Goal: Transaction & Acquisition: Subscribe to service/newsletter

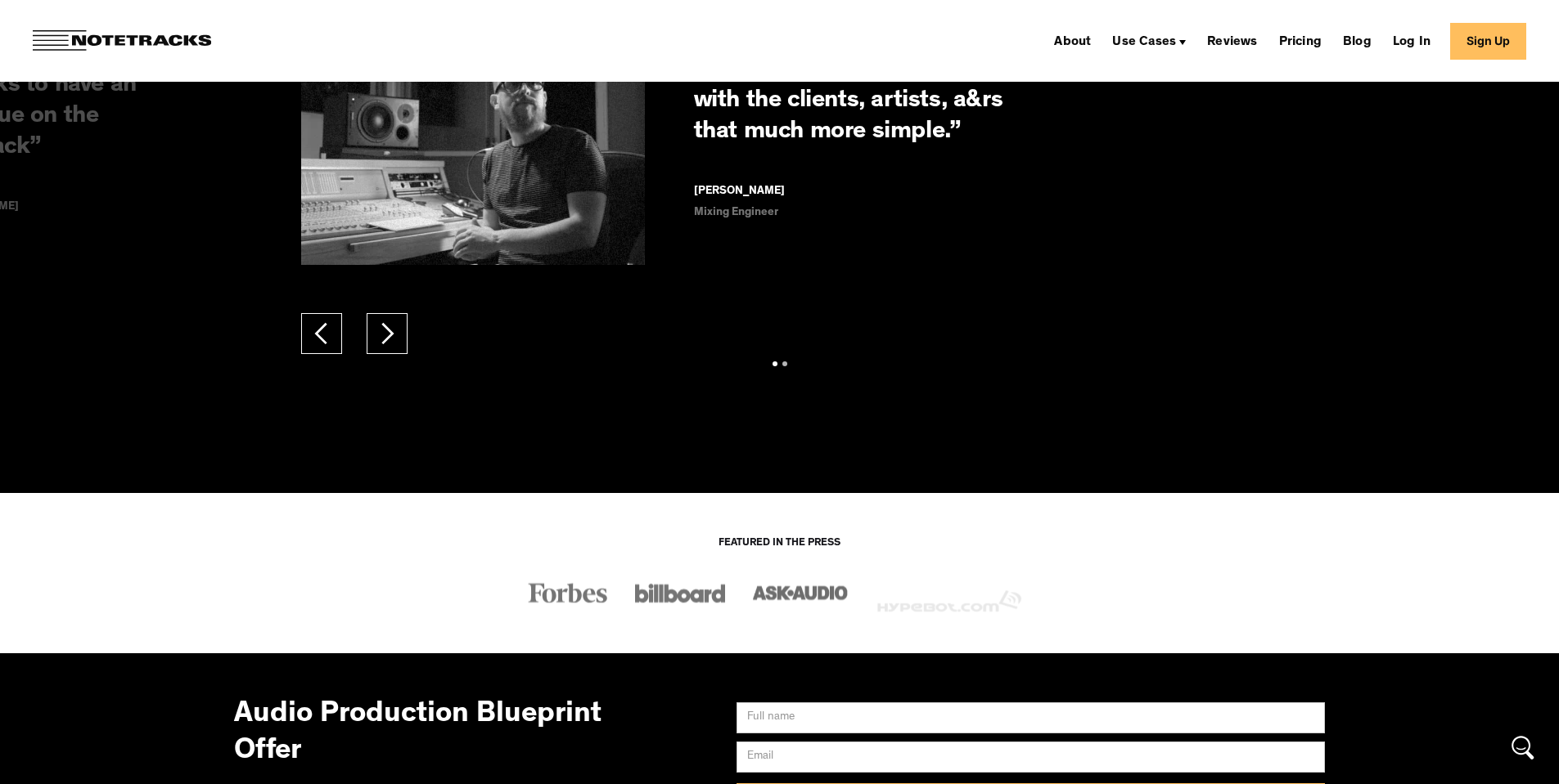
scroll to position [12963, 0]
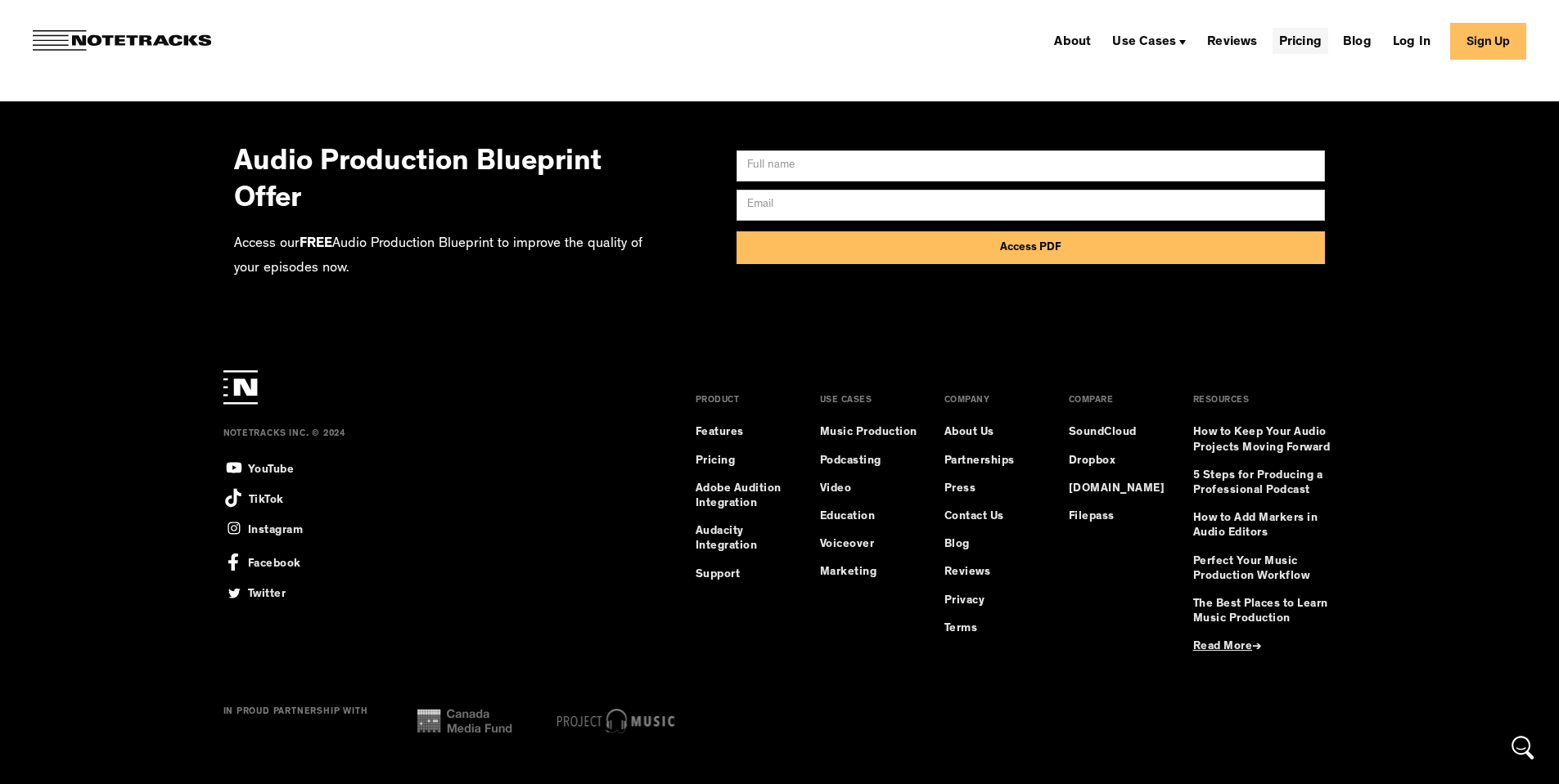
click at [1311, 46] on link "Pricing" at bounding box center [1300, 41] width 56 height 27
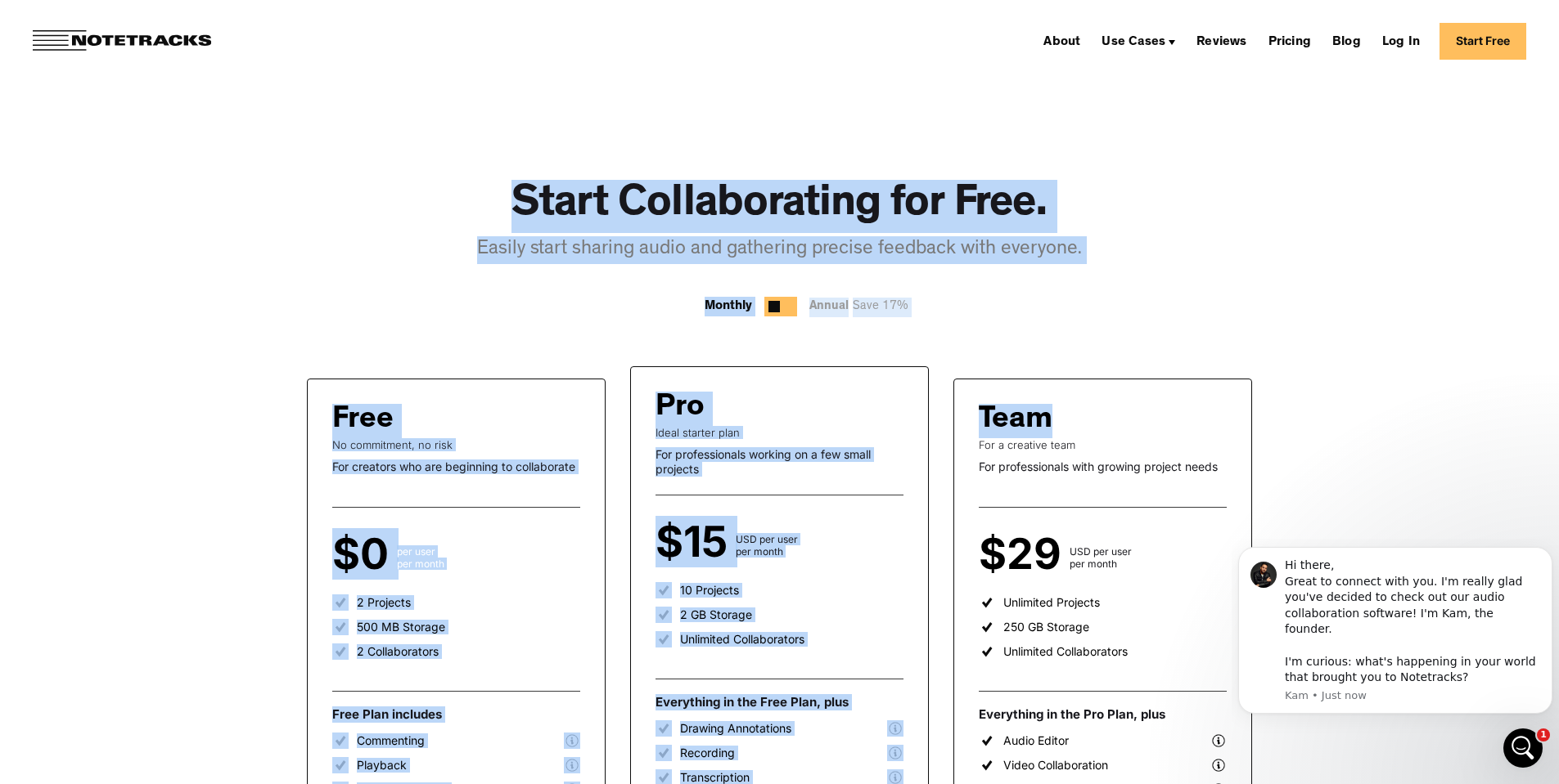
drag, startPoint x: 514, startPoint y: 211, endPoint x: 1154, endPoint y: 277, distance: 643.4
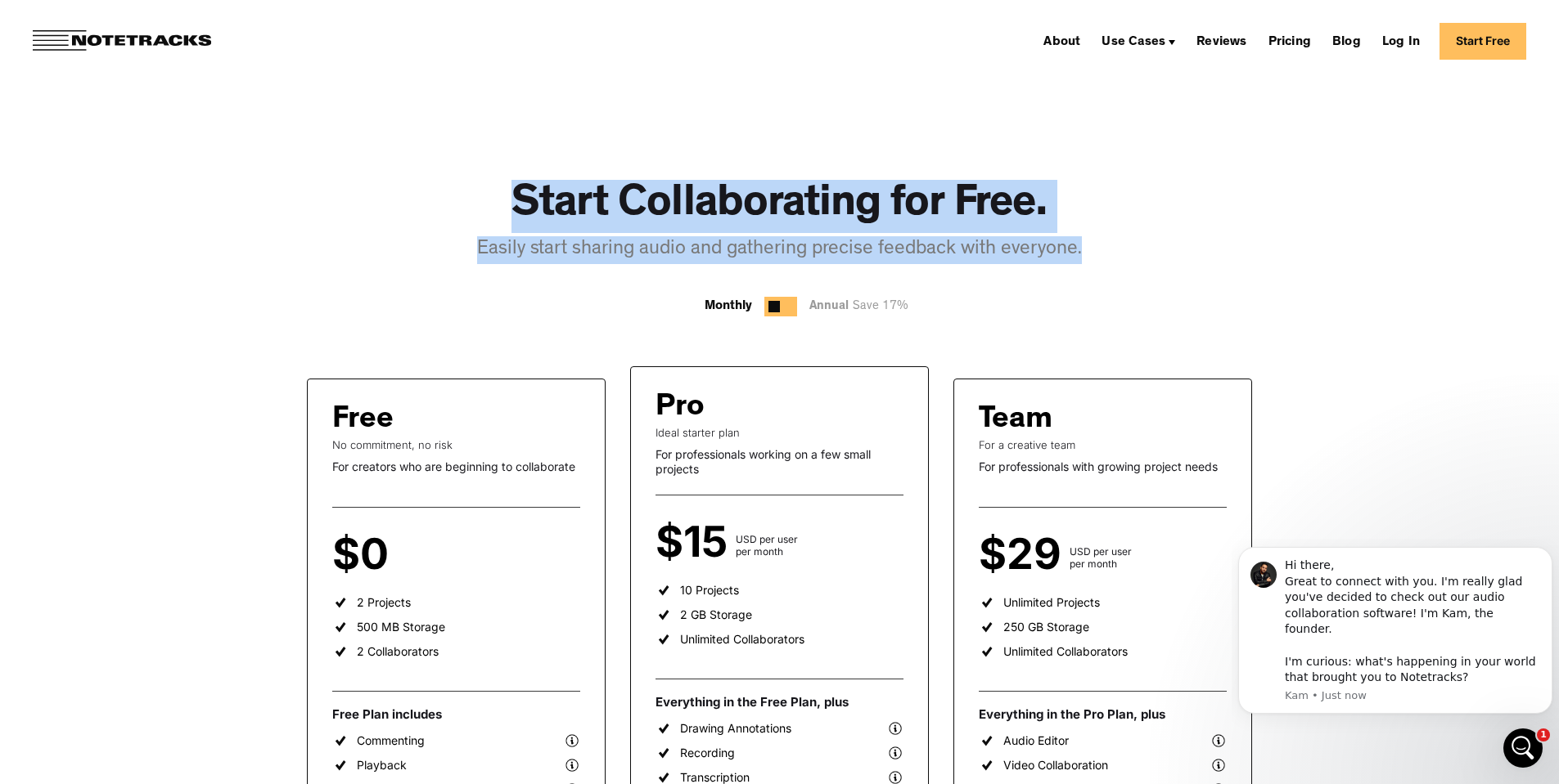
drag, startPoint x: 595, startPoint y: 196, endPoint x: 1100, endPoint y: 246, distance: 507.5
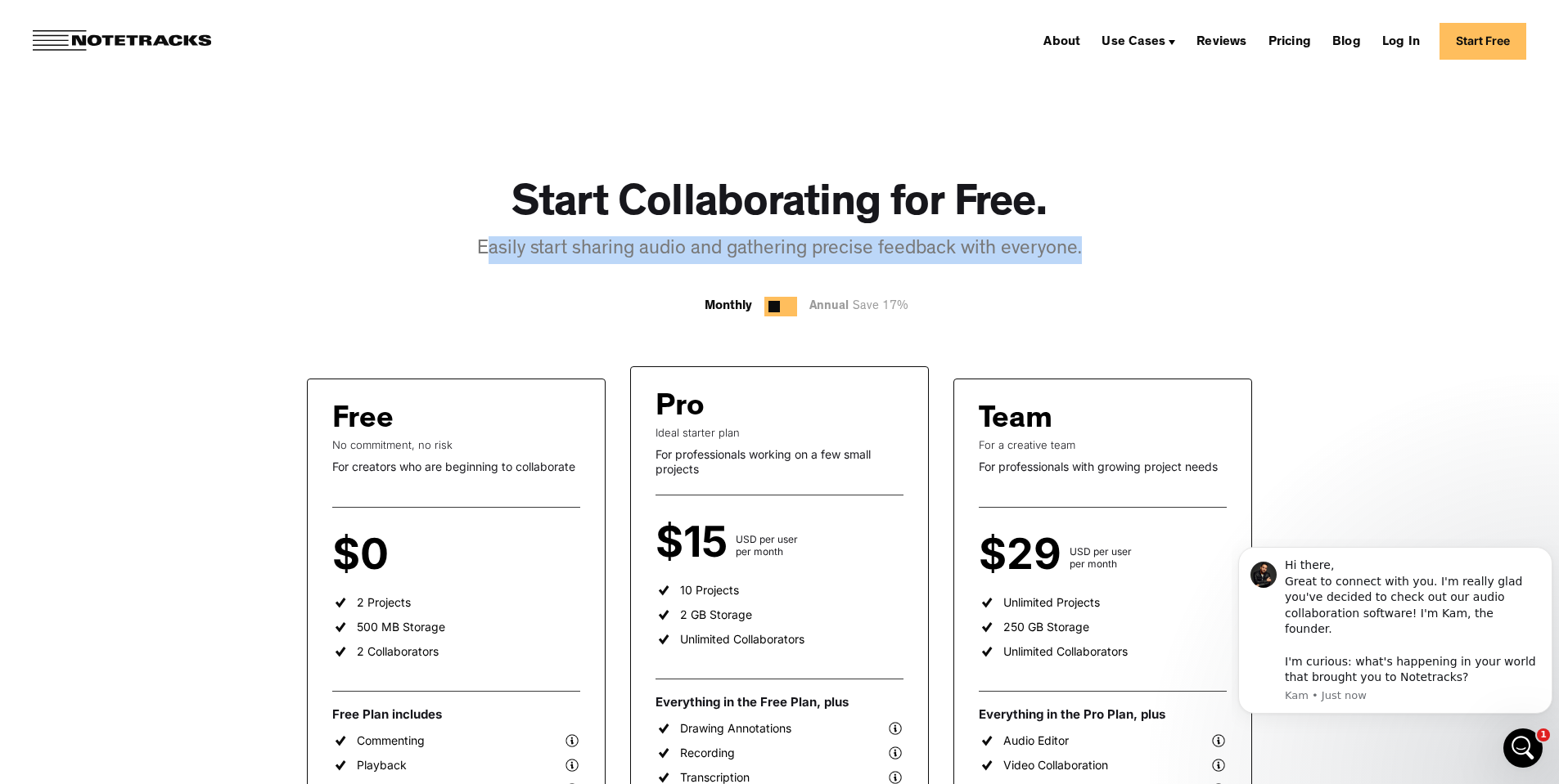
drag, startPoint x: 895, startPoint y: 234, endPoint x: 489, endPoint y: 214, distance: 406.5
click at [488, 214] on div "Start Collaborating for Free. Easily start sharing audio and gathering precise …" at bounding box center [780, 231] width 605 height 170
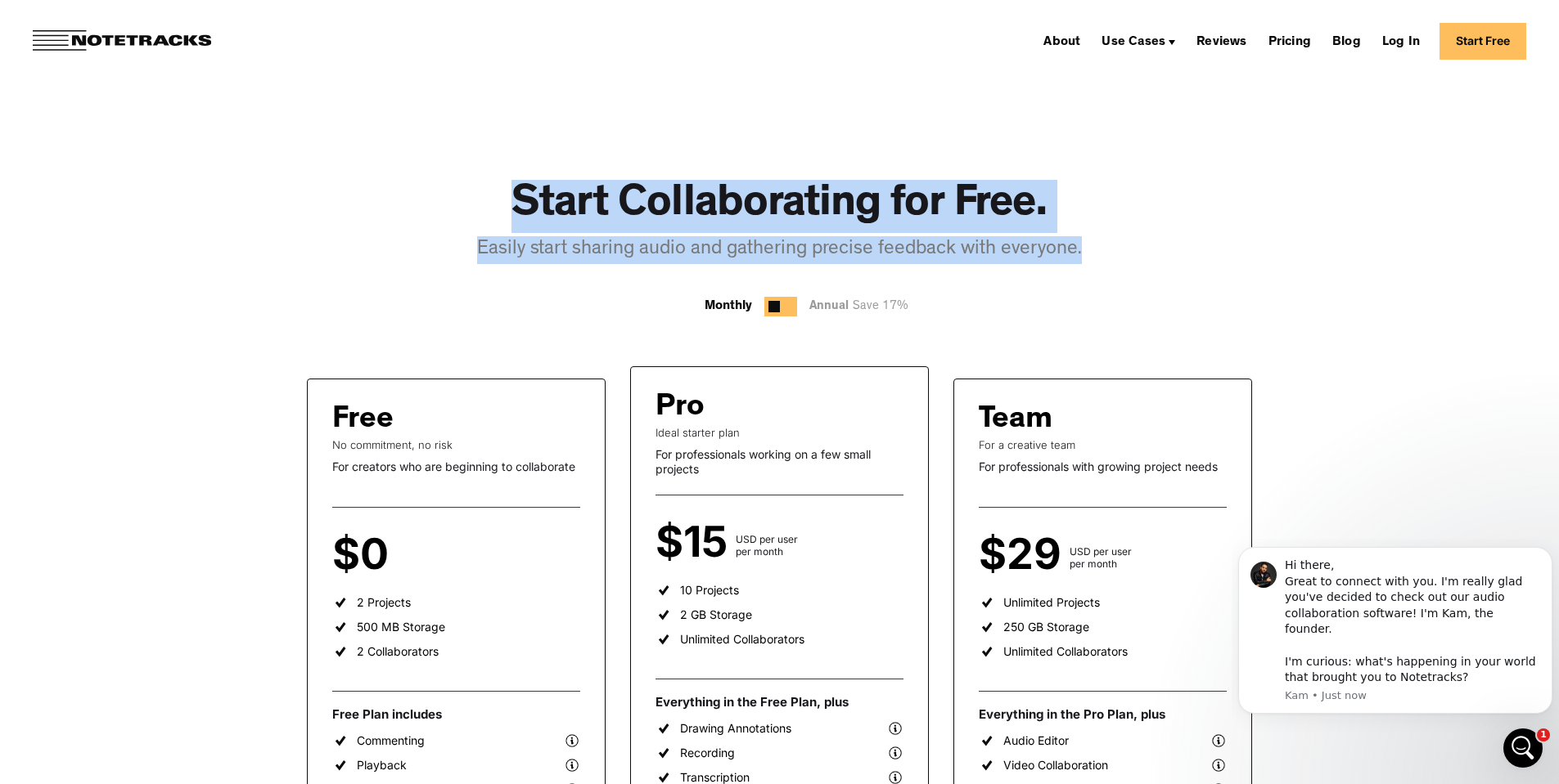
drag, startPoint x: 501, startPoint y: 211, endPoint x: 1159, endPoint y: 239, distance: 658.6
drag, startPoint x: 521, startPoint y: 204, endPoint x: 1052, endPoint y: 246, distance: 532.7
click at [1052, 246] on div "Start Collaborating for Free. Easily start sharing audio and gathering precise …" at bounding box center [780, 231] width 605 height 170
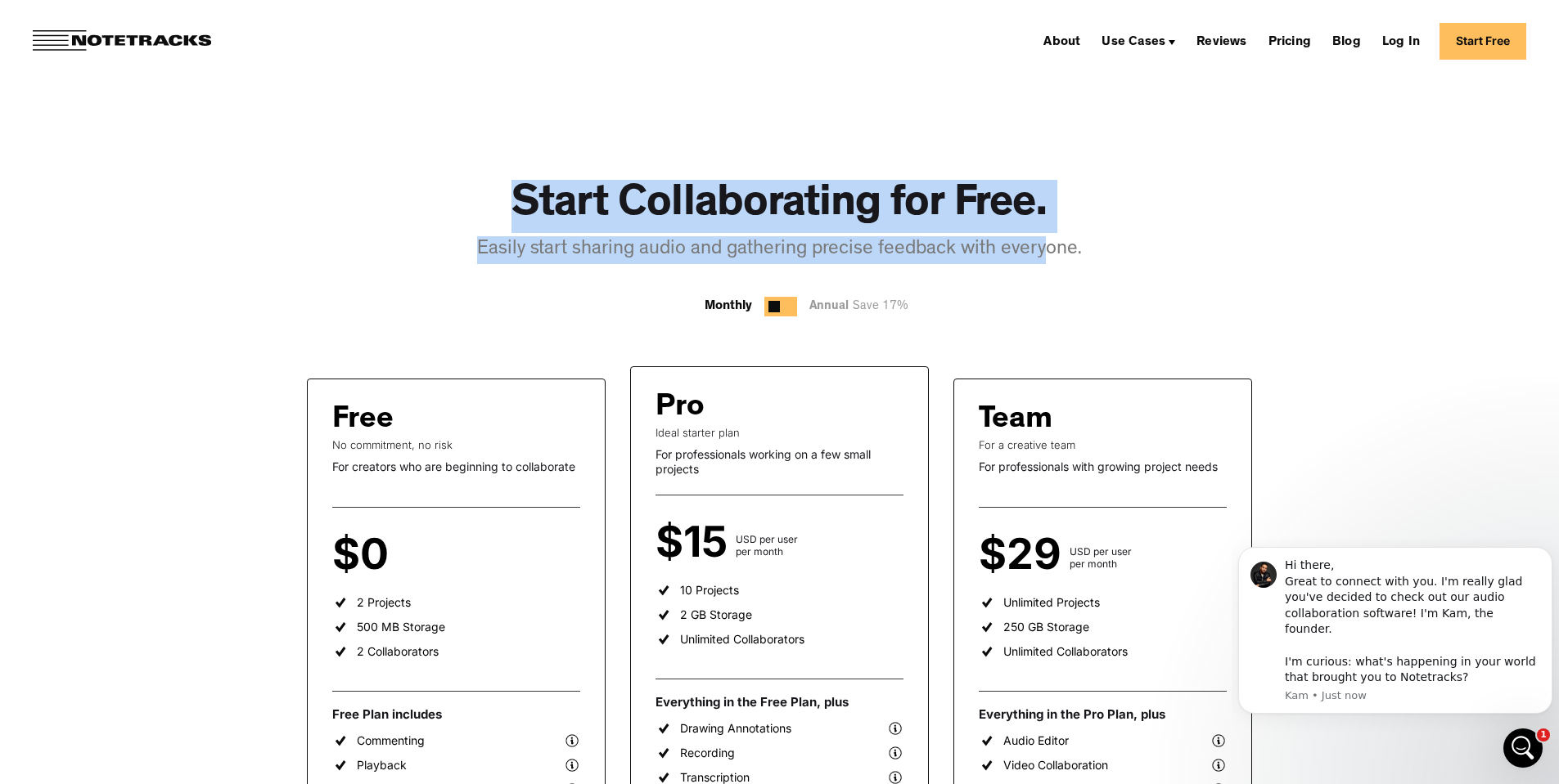
click at [1052, 246] on div "Easily start sharing audio and gathering precise feedback with everyone." at bounding box center [780, 249] width 605 height 27
drag, startPoint x: 1088, startPoint y: 249, endPoint x: 504, endPoint y: 193, distance: 586.7
click at [504, 193] on div "Start Collaborating for Free. Easily start sharing audio and gathering precise …" at bounding box center [780, 231] width 605 height 170
drag, startPoint x: 783, startPoint y: 199, endPoint x: 1153, endPoint y: 228, distance: 371.1
